Goal: Task Accomplishment & Management: Use online tool/utility

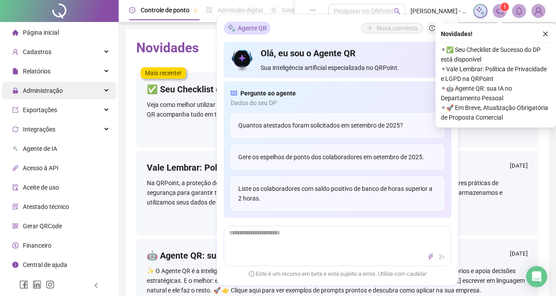
click at [103, 89] on div "Administração" at bounding box center [59, 91] width 115 height 18
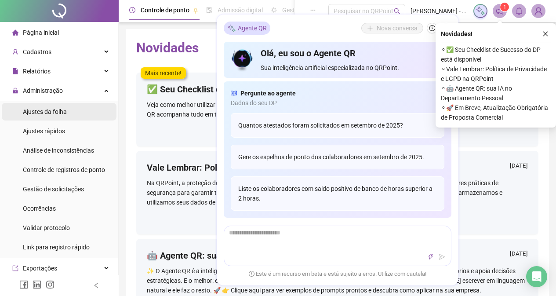
click at [81, 116] on li "Ajustes da folha" at bounding box center [59, 112] width 115 height 18
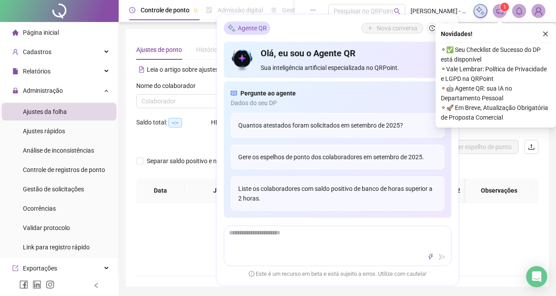
type input "**********"
click at [545, 26] on div "Novidades ! ⚬ ✅ Seu Checklist de Sucesso do DP está disponível ⚬ Vale Lembrar: …" at bounding box center [496, 75] width 121 height 104
click at [544, 35] on icon "close" at bounding box center [546, 34] width 6 height 6
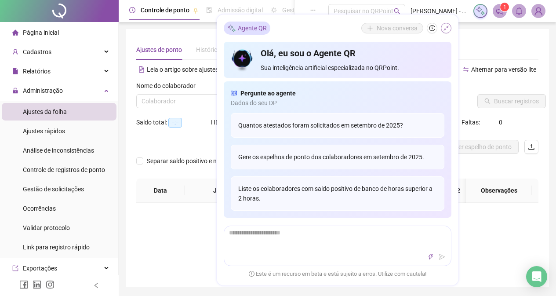
click at [447, 29] on icon "shrink" at bounding box center [446, 28] width 6 height 6
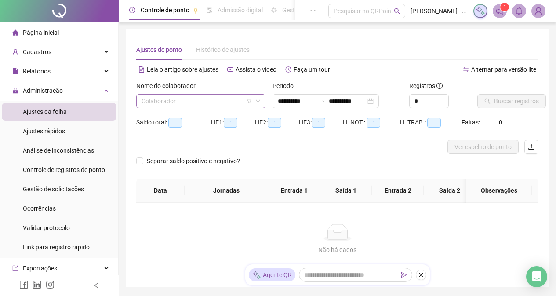
click at [227, 99] on input "search" at bounding box center [197, 101] width 111 height 13
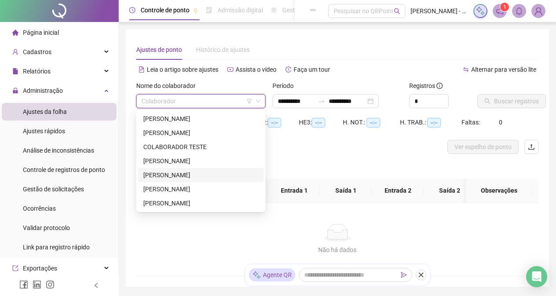
click at [214, 177] on div "[PERSON_NAME]" at bounding box center [200, 175] width 115 height 10
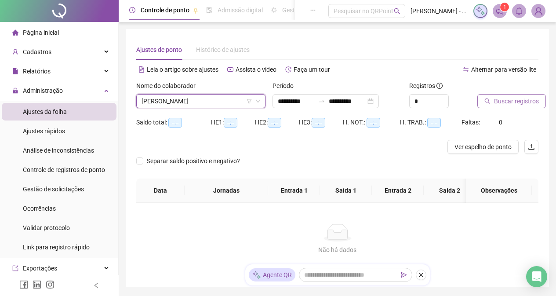
click at [501, 100] on span "Buscar registros" at bounding box center [516, 101] width 45 height 10
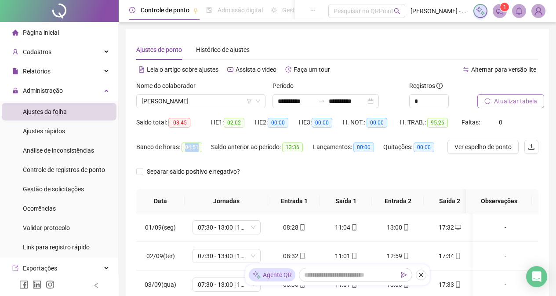
drag, startPoint x: 183, startPoint y: 146, endPoint x: 205, endPoint y: 146, distance: 22.0
click at [205, 146] on div "Banco de horas: 04:51" at bounding box center [173, 147] width 75 height 10
click at [212, 162] on div "Saldo anterior ao período: 13:36" at bounding box center [262, 152] width 102 height 25
drag, startPoint x: 135, startPoint y: 146, endPoint x: 210, endPoint y: 143, distance: 74.4
click at [210, 143] on div "**********" at bounding box center [338, 220] width 424 height 383
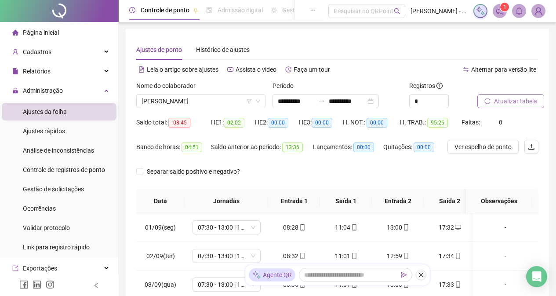
click at [206, 161] on div "Banco de horas: 04:51" at bounding box center [173, 152] width 75 height 25
click at [304, 154] on div "Saldo anterior ao período: 13:36" at bounding box center [262, 147] width 102 height 14
click at [300, 168] on div "Separar saldo positivo e negativo?" at bounding box center [337, 177] width 403 height 25
click at [260, 102] on icon "down" at bounding box center [258, 101] width 5 height 5
click at [255, 100] on span "[PERSON_NAME]" at bounding box center [201, 101] width 119 height 13
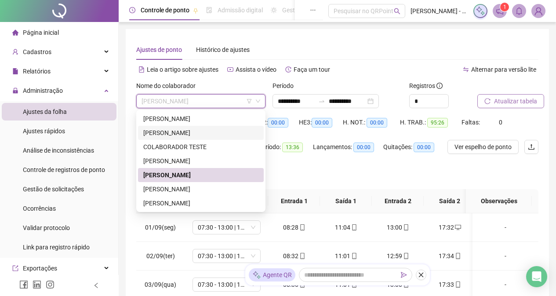
click at [220, 135] on div "[PERSON_NAME]" at bounding box center [200, 133] width 115 height 10
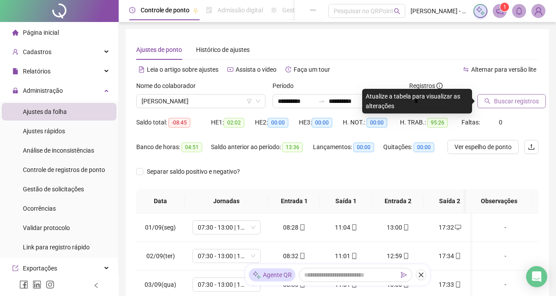
click at [512, 105] on span "Buscar registros" at bounding box center [516, 101] width 45 height 10
